Goal: Complete application form

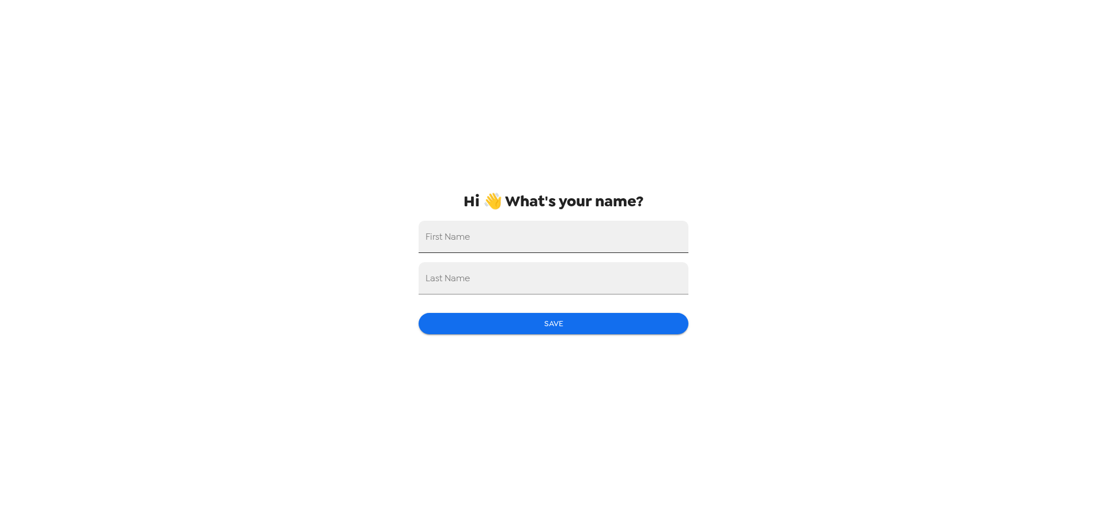
click at [588, 244] on input "First Name" at bounding box center [554, 237] width 270 height 32
type input "[PERSON_NAME]"
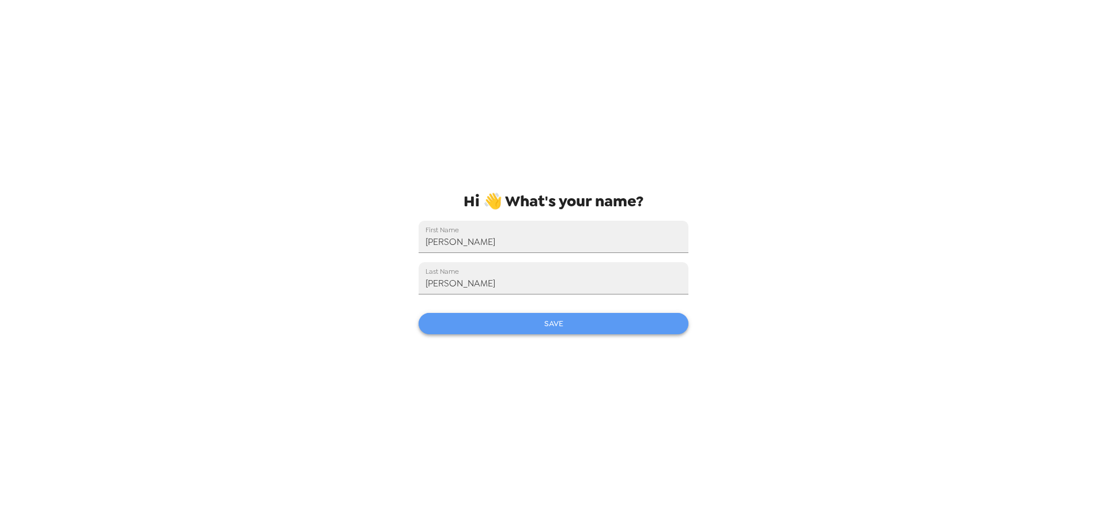
click at [551, 329] on button "Save" at bounding box center [554, 323] width 270 height 21
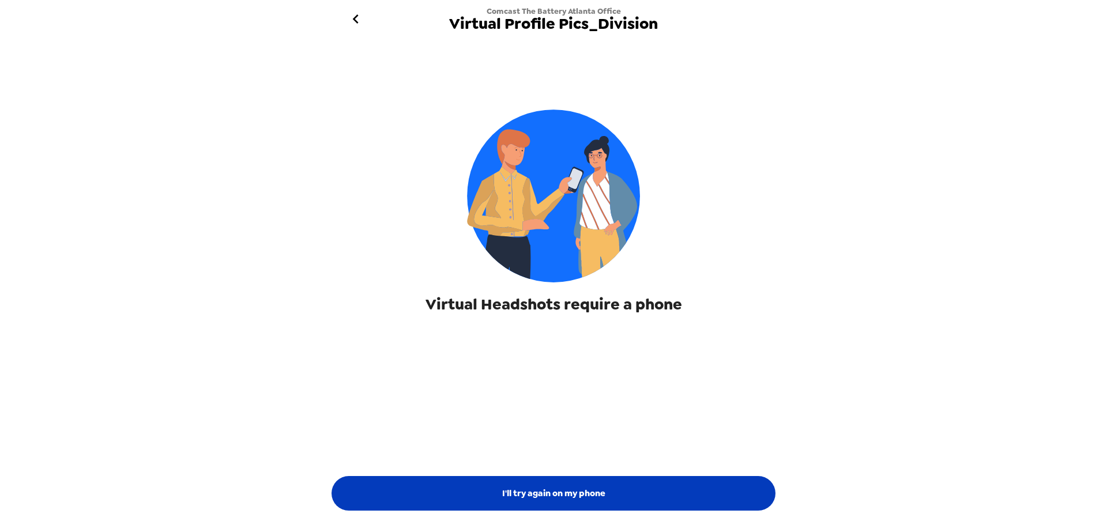
click at [466, 487] on button "I'll try again on my phone" at bounding box center [554, 493] width 444 height 35
